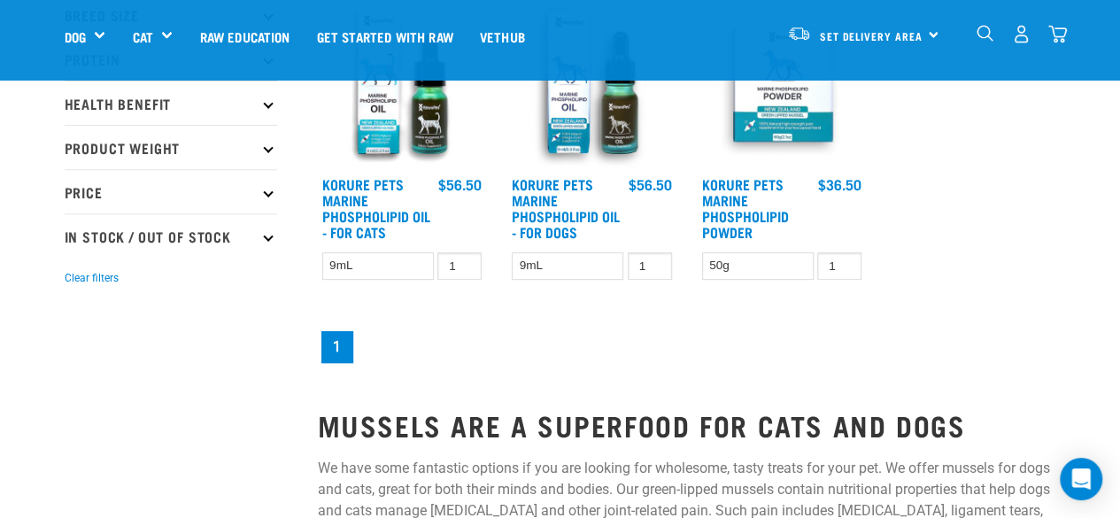
scroll to position [177, 0]
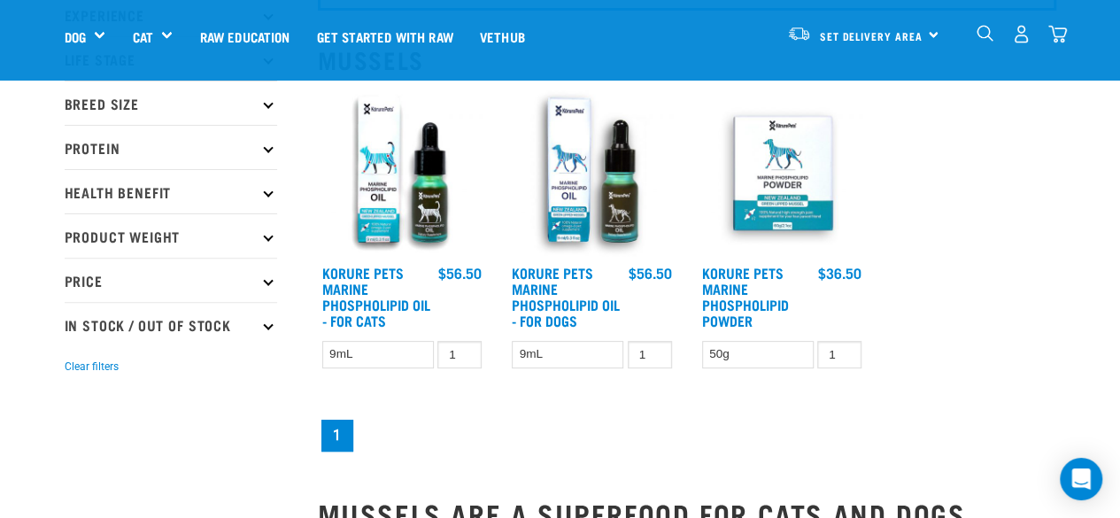
click at [790, 170] on img at bounding box center [782, 172] width 169 height 169
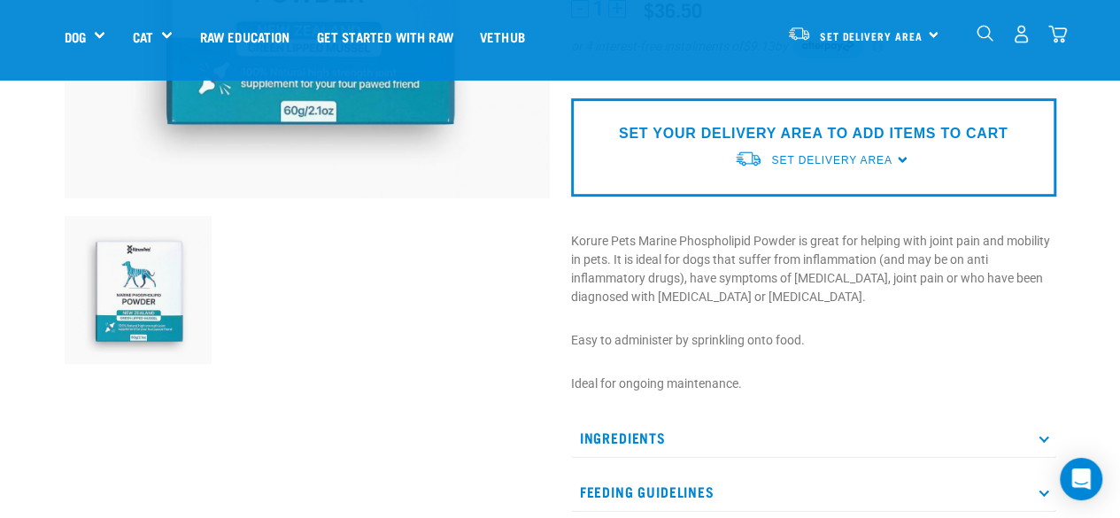
scroll to position [443, 0]
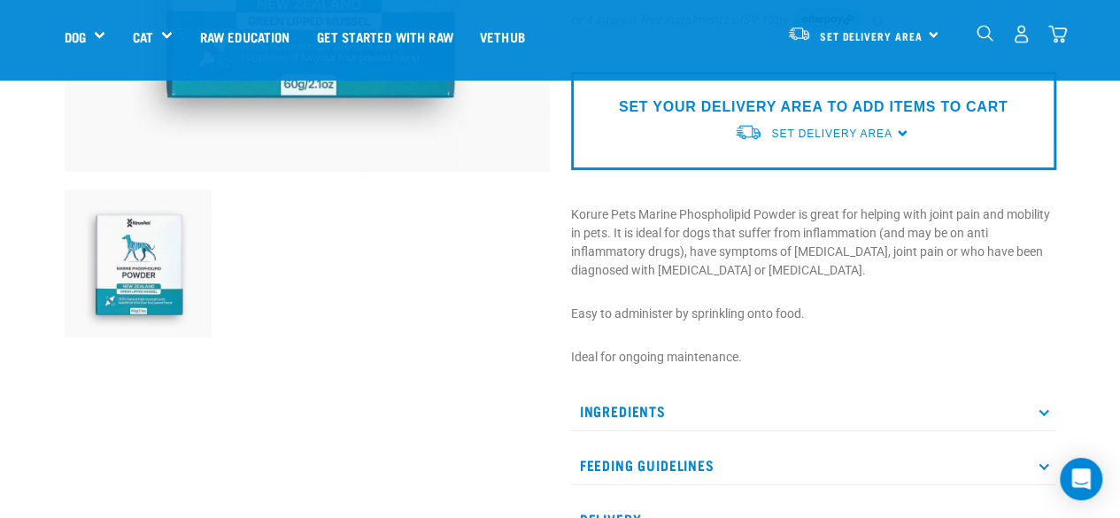
click at [628, 408] on p "Ingredients" at bounding box center [813, 411] width 485 height 40
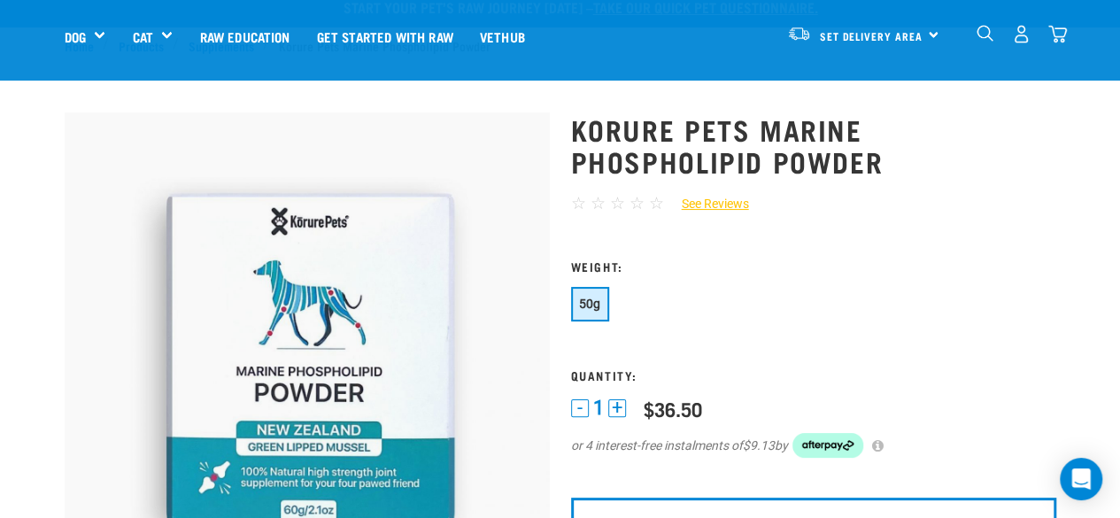
scroll to position [0, 0]
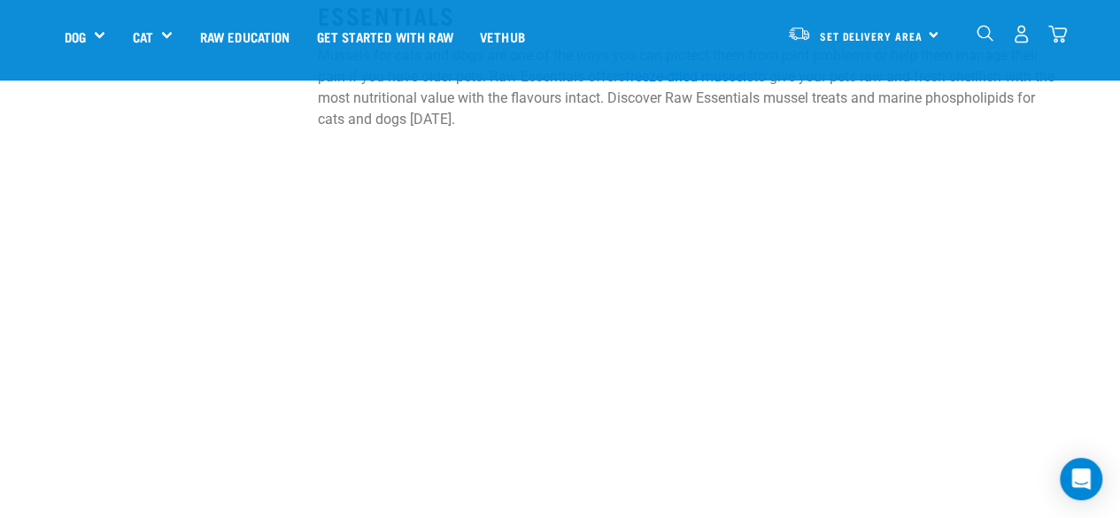
scroll to position [1616, 0]
